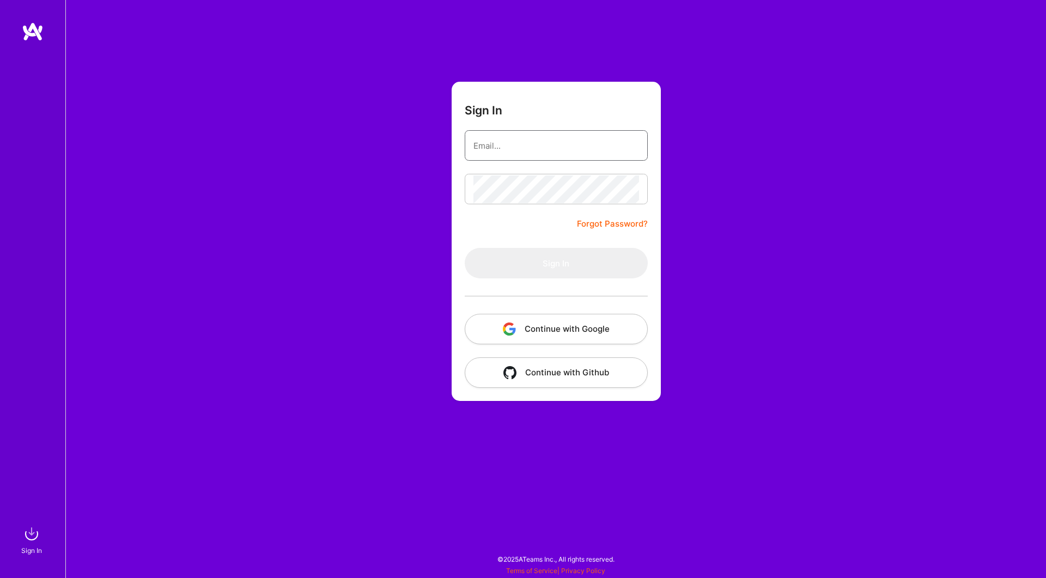
click at [515, 153] on input "email" at bounding box center [557, 146] width 166 height 28
type input "[EMAIL_ADDRESS][DOMAIN_NAME]"
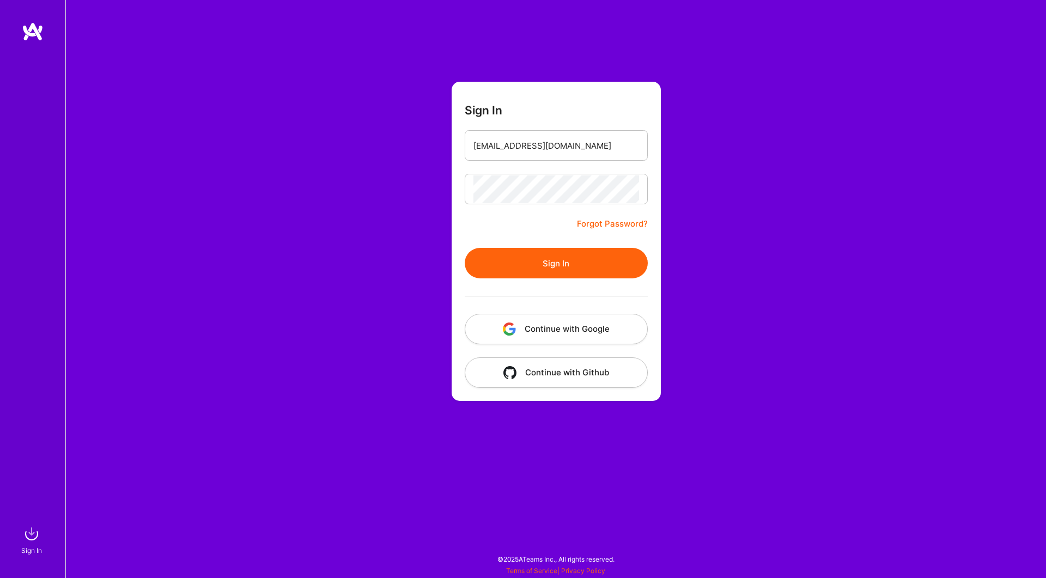
click at [563, 271] on button "Sign In" at bounding box center [556, 263] width 183 height 31
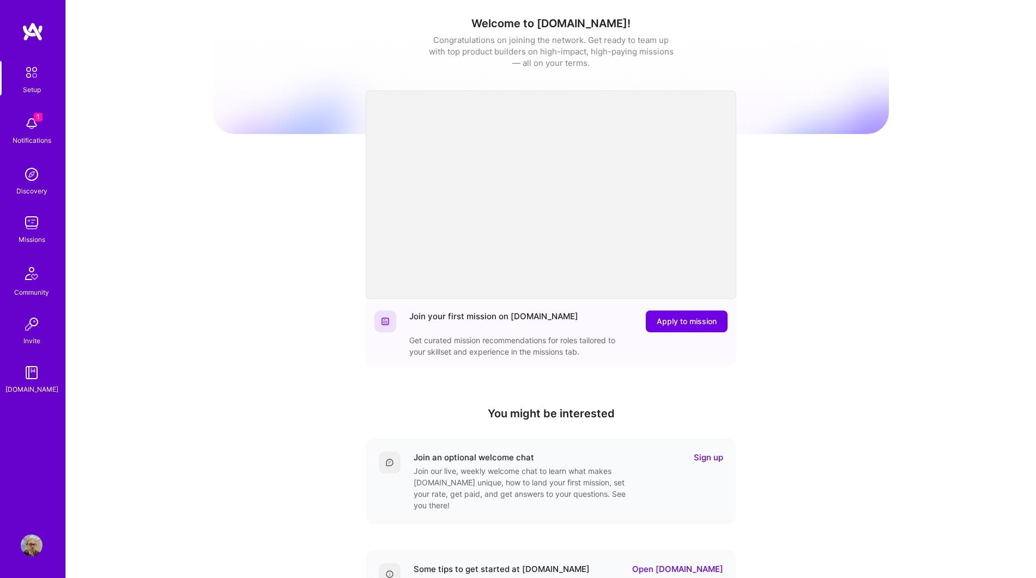
click at [33, 224] on img at bounding box center [32, 223] width 22 height 22
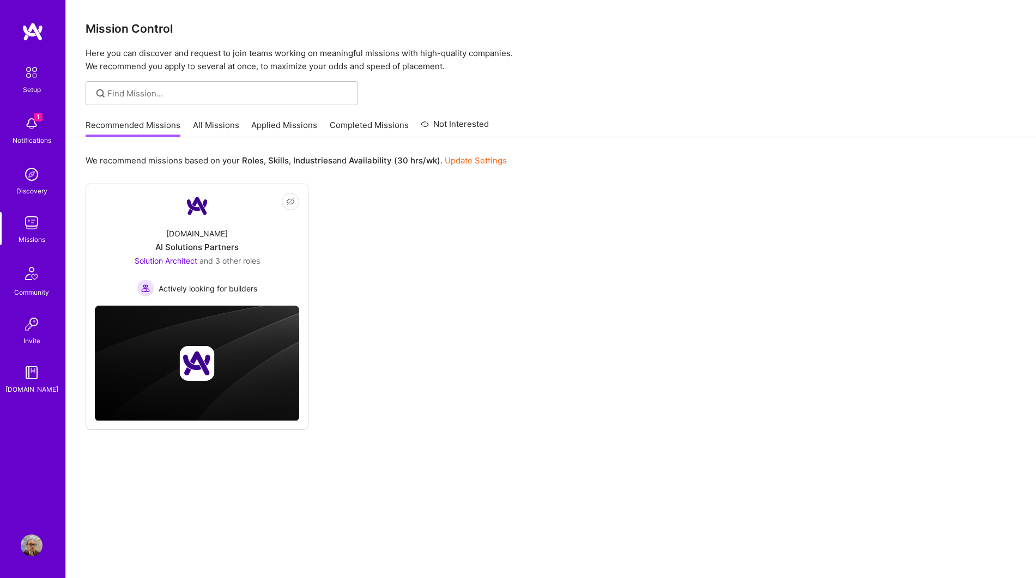
click at [215, 132] on link "All Missions" at bounding box center [216, 128] width 46 height 18
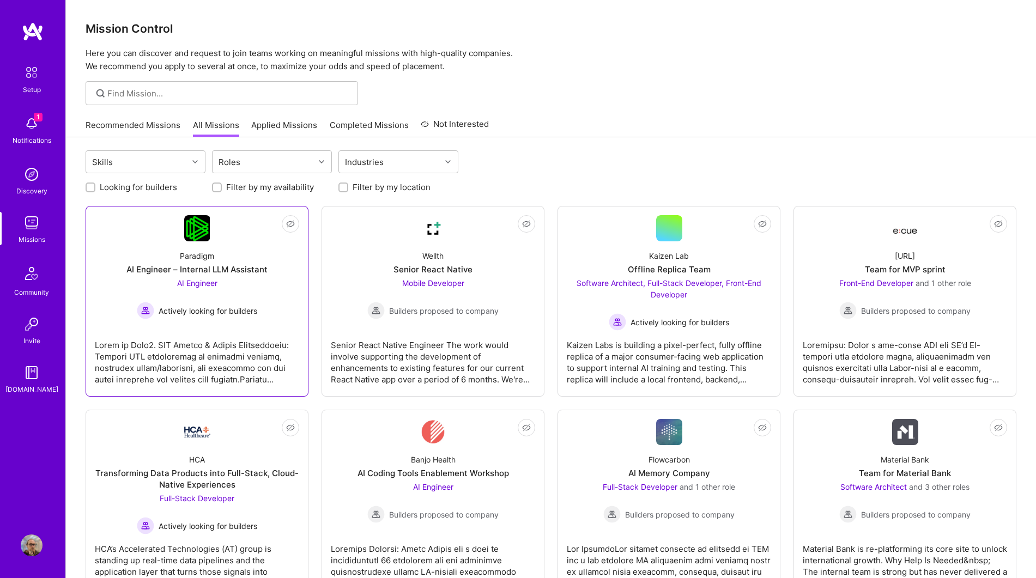
click at [282, 286] on div "Paradigm AI Engineer – Internal LLM Assistant AI Engineer Actively looking for …" at bounding box center [197, 280] width 204 height 78
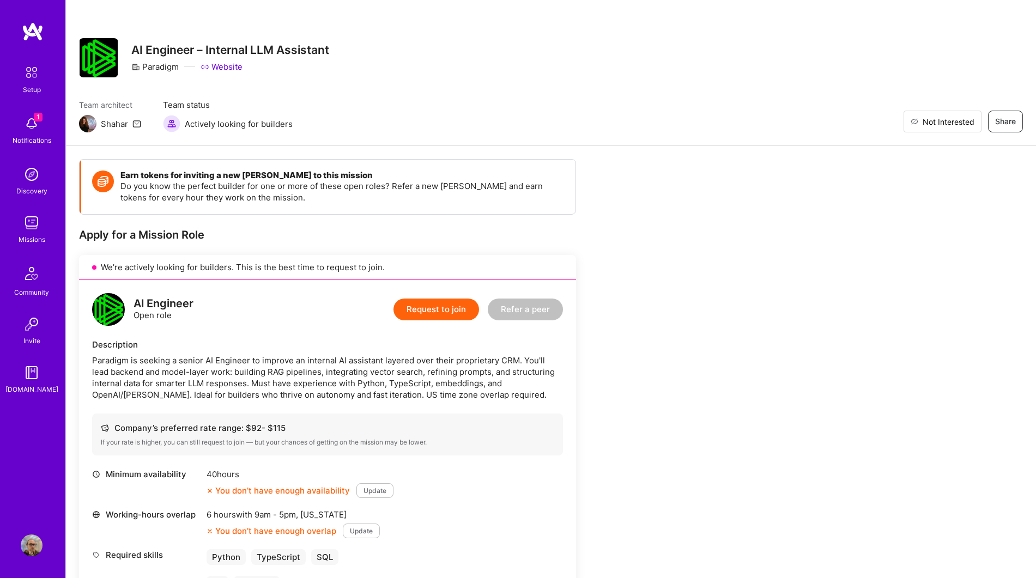
click at [970, 119] on span "Not Interested" at bounding box center [949, 121] width 52 height 11
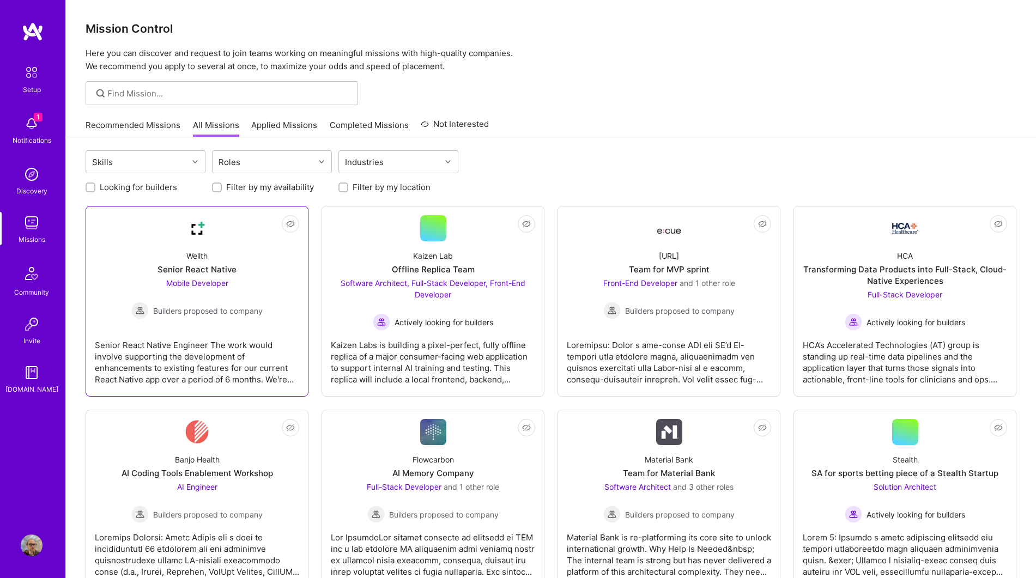
click at [264, 292] on div "Wellth Senior React Native Mobile Developer Builders proposed to company" at bounding box center [197, 280] width 204 height 78
click at [159, 181] on label "Looking for builders" at bounding box center [138, 186] width 77 height 11
click at [95, 184] on input "Looking for builders" at bounding box center [92, 188] width 8 height 8
checkbox input "true"
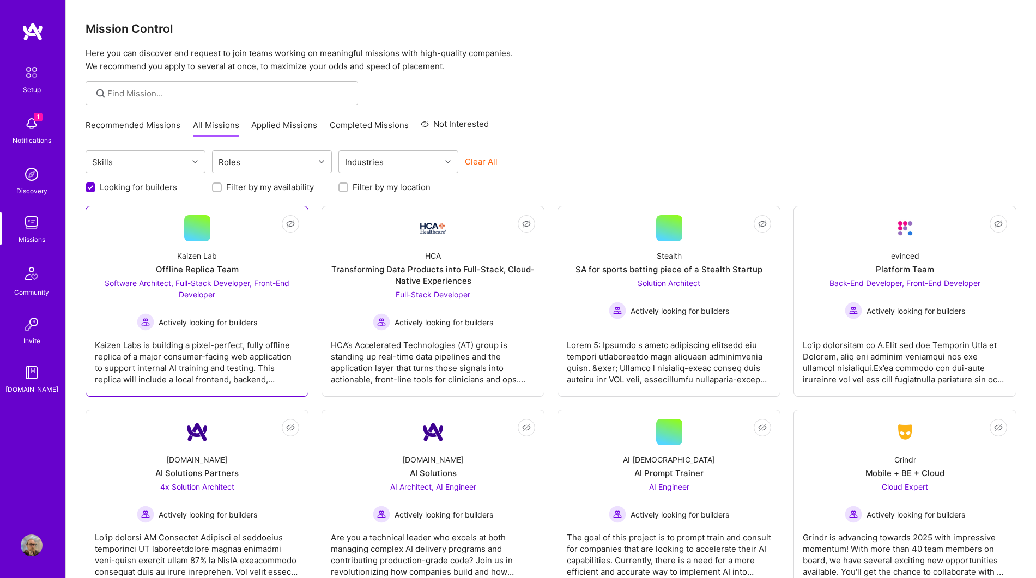
click at [289, 311] on div "Software Architect, Full-Stack Developer, Front-End Developer Actively looking …" at bounding box center [197, 303] width 204 height 53
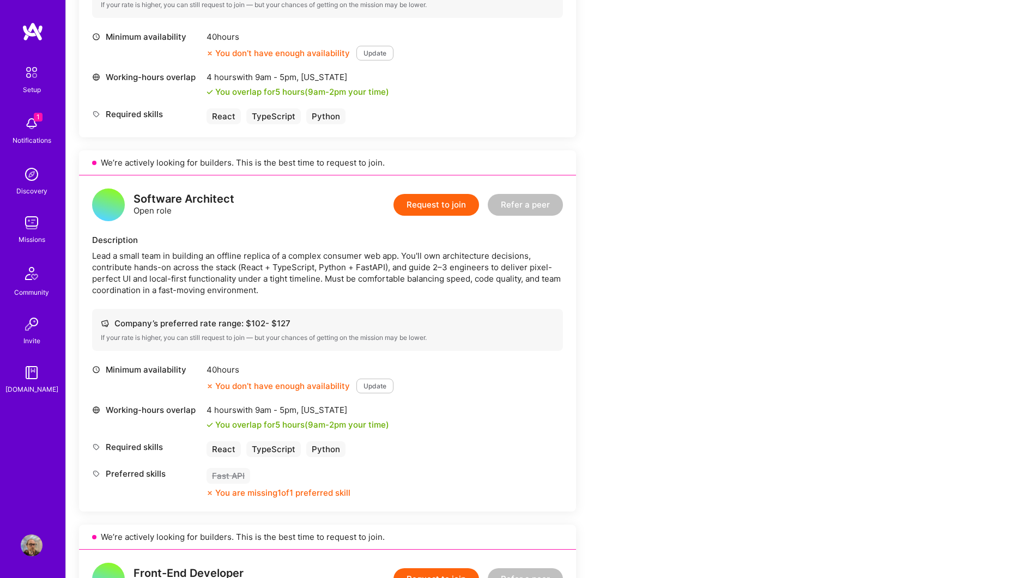
scroll to position [235, 0]
